Goal: Check status: Check status

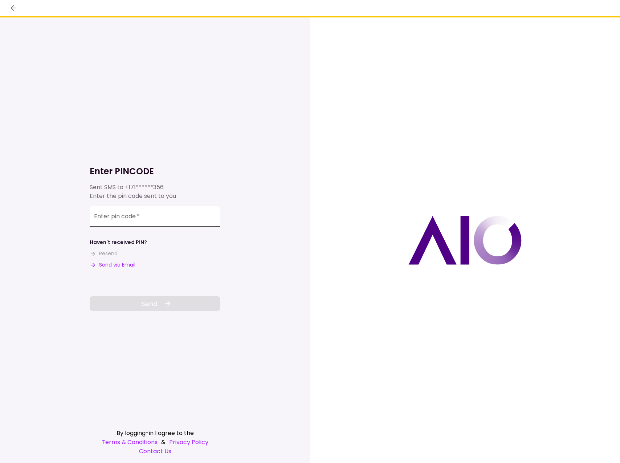
click at [192, 214] on input "Enter pin code   *" at bounding box center [155, 216] width 131 height 20
type input "******"
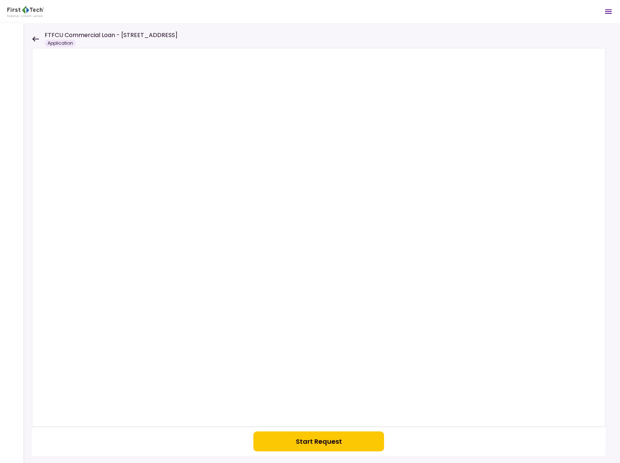
click at [34, 37] on icon at bounding box center [35, 38] width 7 height 5
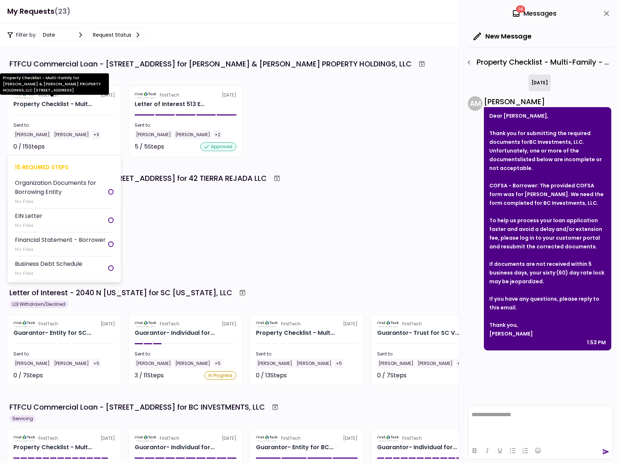
click at [64, 104] on div "Property Checklist - Mult..." at bounding box center [52, 104] width 79 height 9
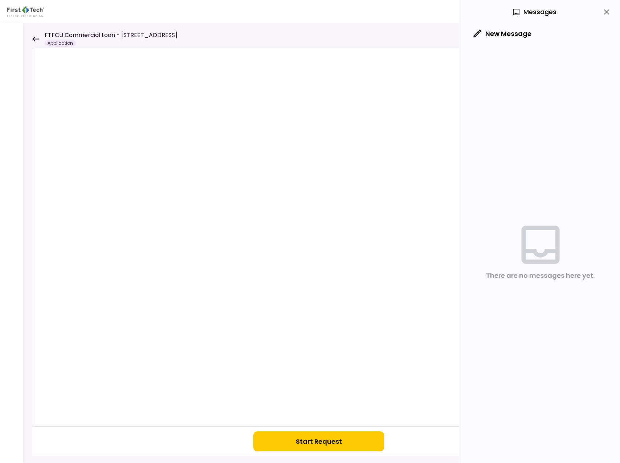
click at [39, 33] on div "FTFCU Commercial Loan - [STREET_ADDRESS] Application" at bounding box center [105, 39] width 146 height 16
click at [37, 38] on icon at bounding box center [35, 38] width 7 height 5
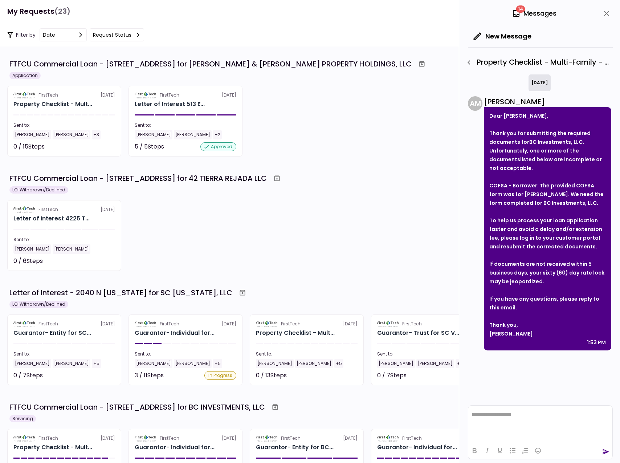
click at [532, 23] on div "14 Messages" at bounding box center [540, 13] width 145 height 27
click at [531, 13] on div "14 Messages" at bounding box center [534, 13] width 45 height 11
click at [604, 12] on icon "close" at bounding box center [606, 13] width 9 height 9
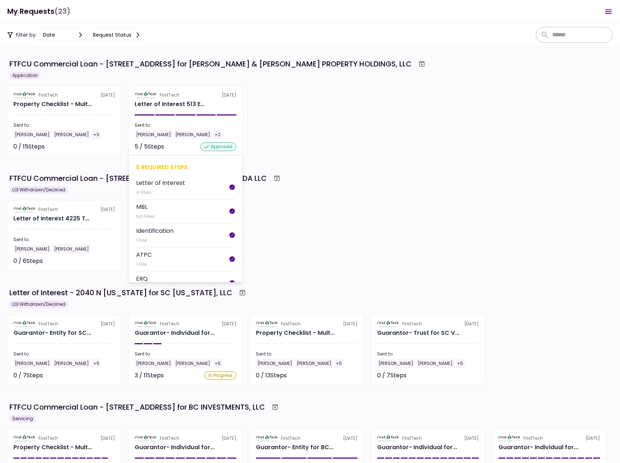
scroll to position [249, 0]
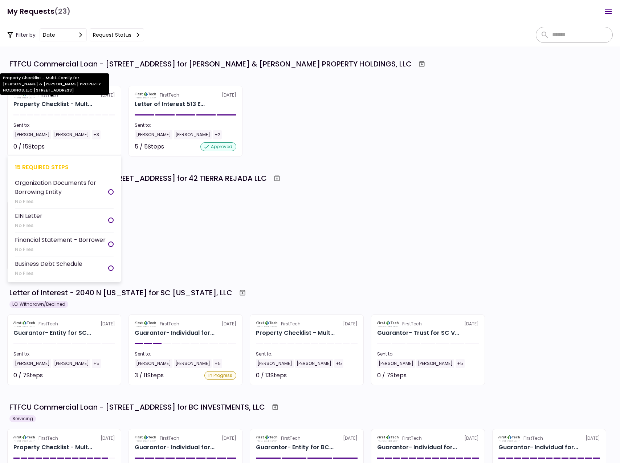
click at [86, 105] on div "Property Checklist - Mult..." at bounding box center [52, 104] width 79 height 9
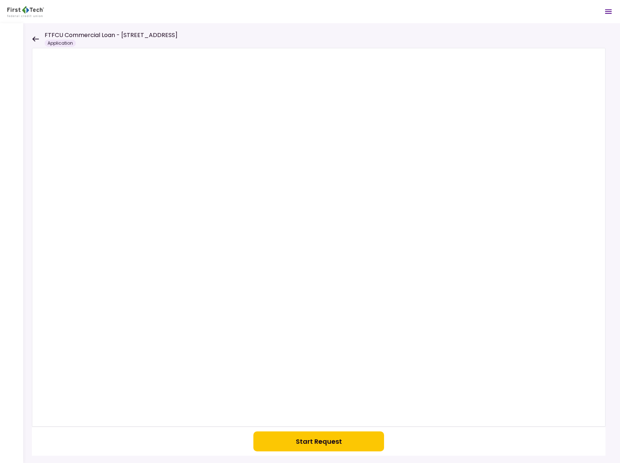
click at [39, 39] on div "FTFCU Commercial Loan - [STREET_ADDRESS] Application" at bounding box center [105, 39] width 146 height 16
click at [37, 41] on icon at bounding box center [35, 38] width 7 height 5
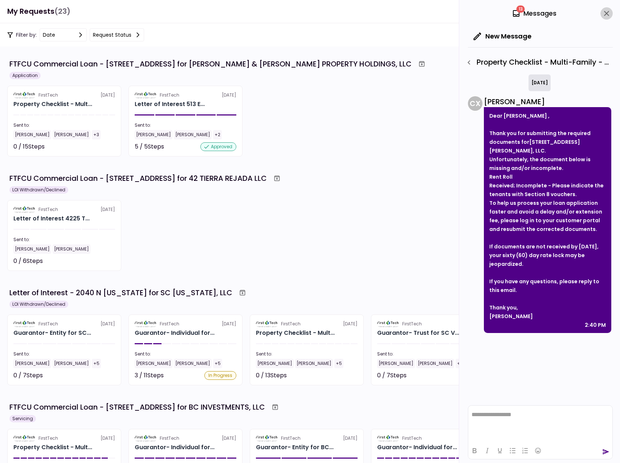
click at [606, 9] on button "close" at bounding box center [606, 13] width 12 height 12
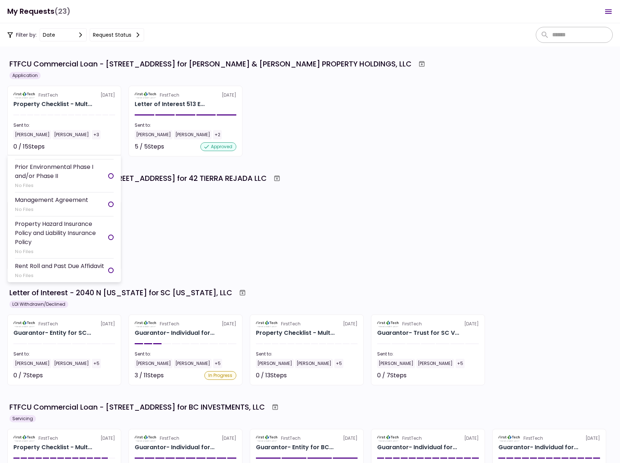
scroll to position [297, 0]
